Goal: Task Accomplishment & Management: Complete application form

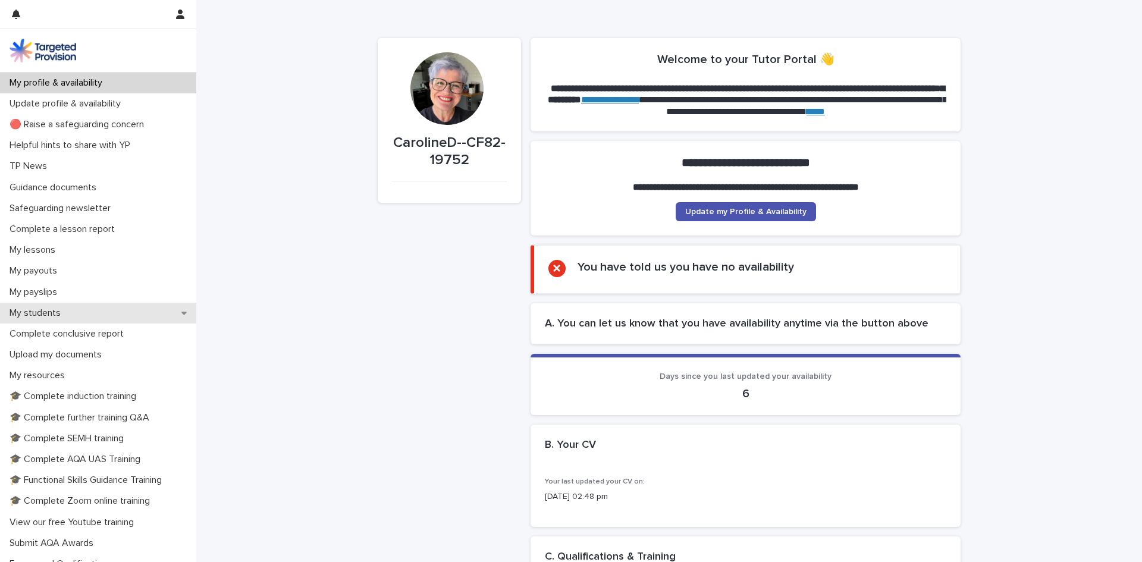
click at [57, 312] on p "My students" at bounding box center [37, 313] width 65 height 11
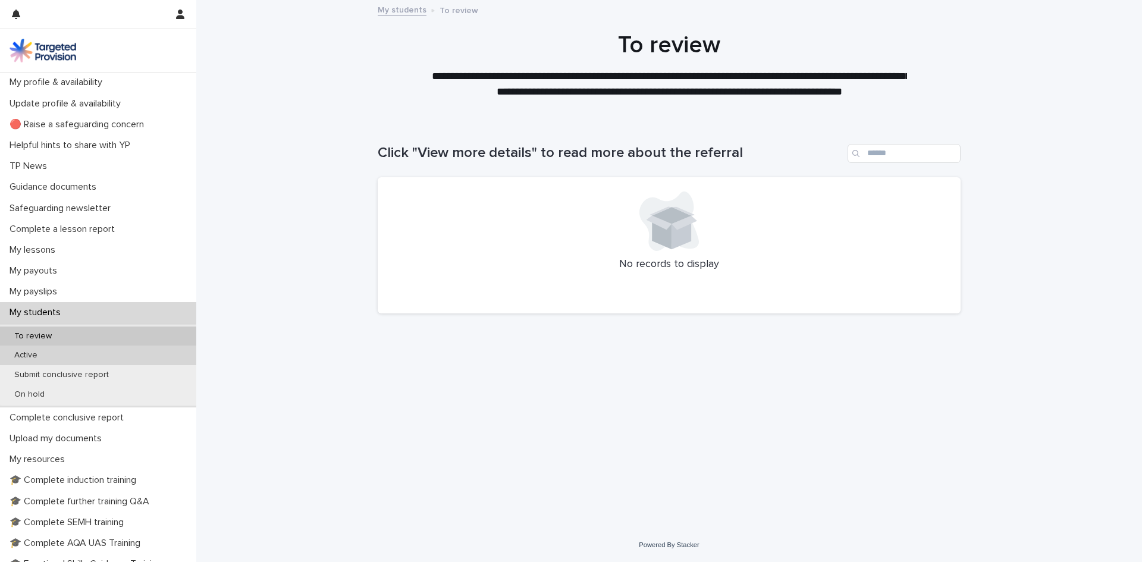
click at [23, 353] on p "Active" at bounding box center [26, 355] width 42 height 10
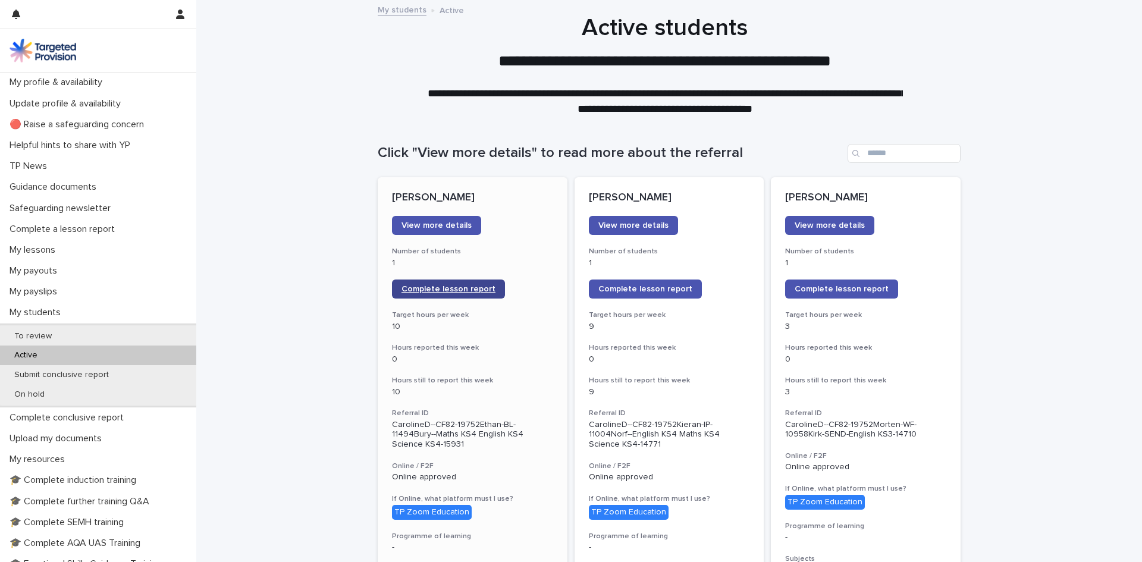
click at [449, 289] on span "Complete lesson report" at bounding box center [449, 289] width 94 height 8
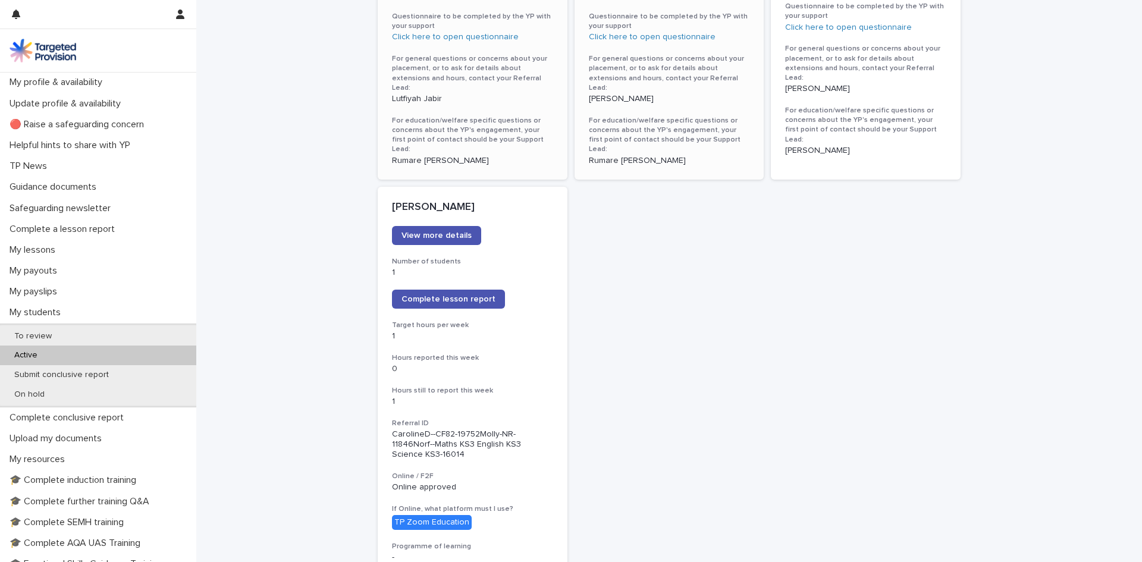
scroll to position [833, 0]
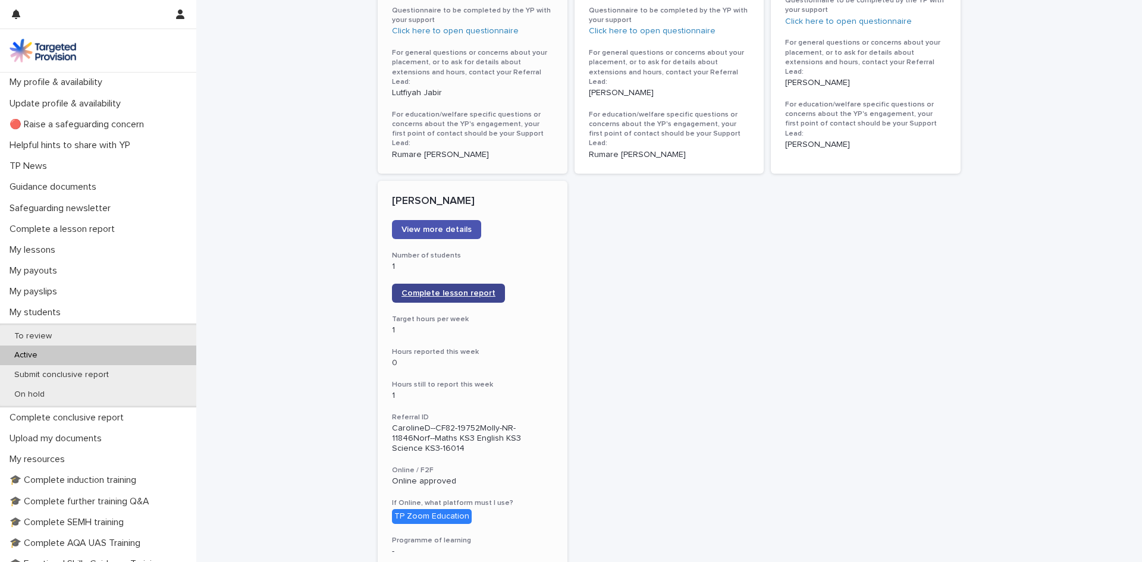
click at [436, 284] on link "Complete lesson report" at bounding box center [448, 293] width 113 height 19
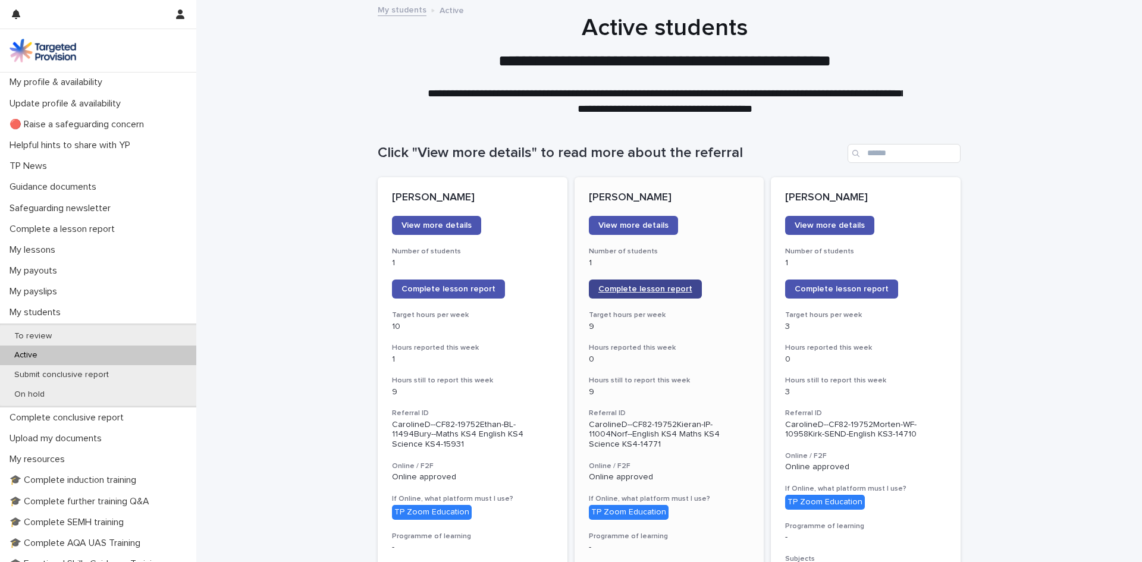
click at [624, 290] on span "Complete lesson report" at bounding box center [646, 289] width 94 height 8
